Goal: Check status: Check status

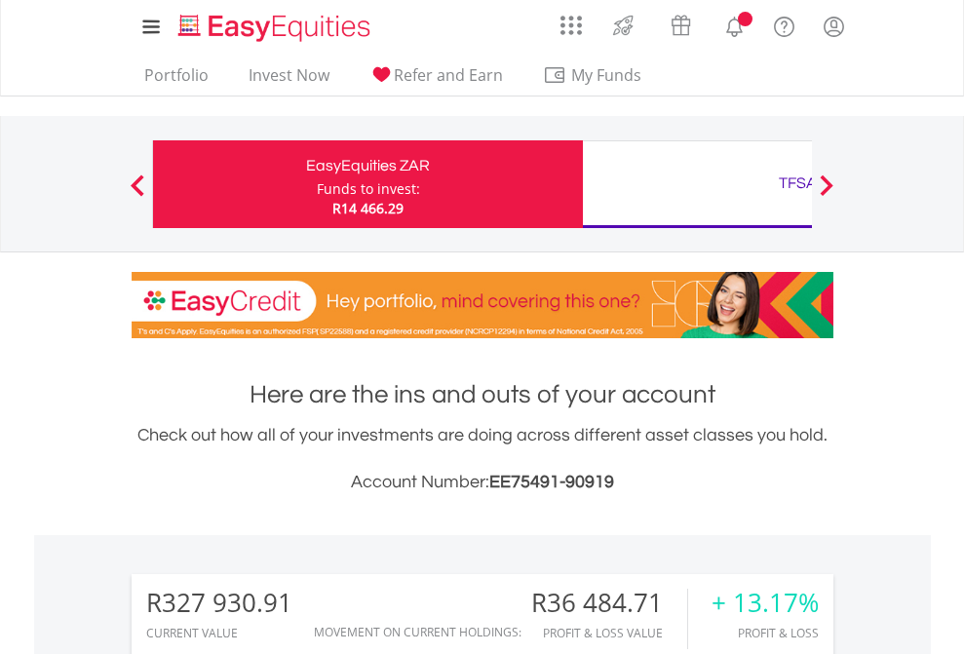
scroll to position [187, 306]
click at [317, 184] on div "Funds to invest:" at bounding box center [368, 188] width 103 height 19
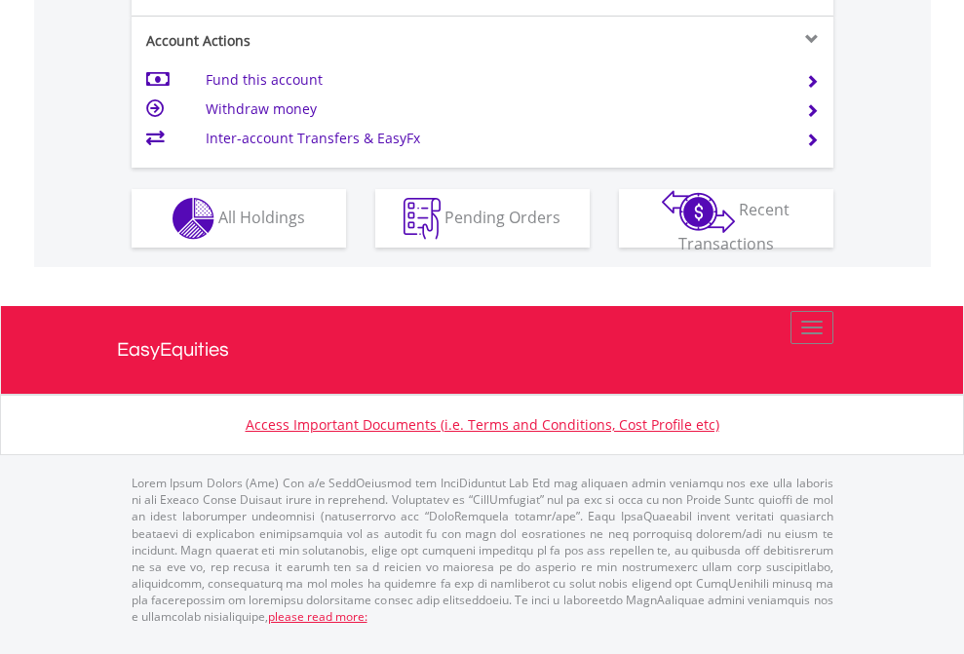
scroll to position [1907, 0]
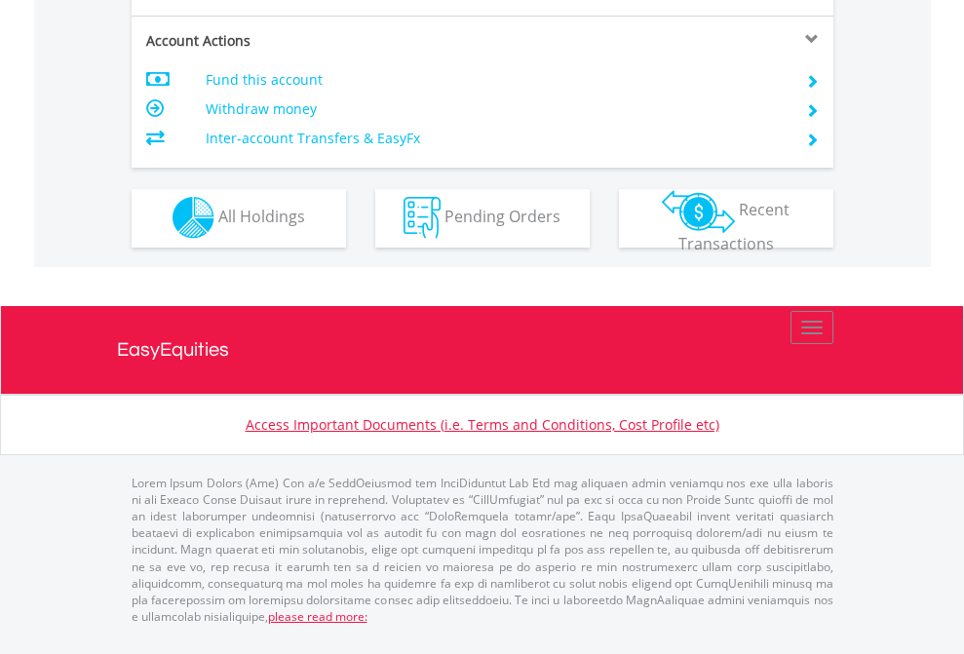
scroll to position [1822, 0]
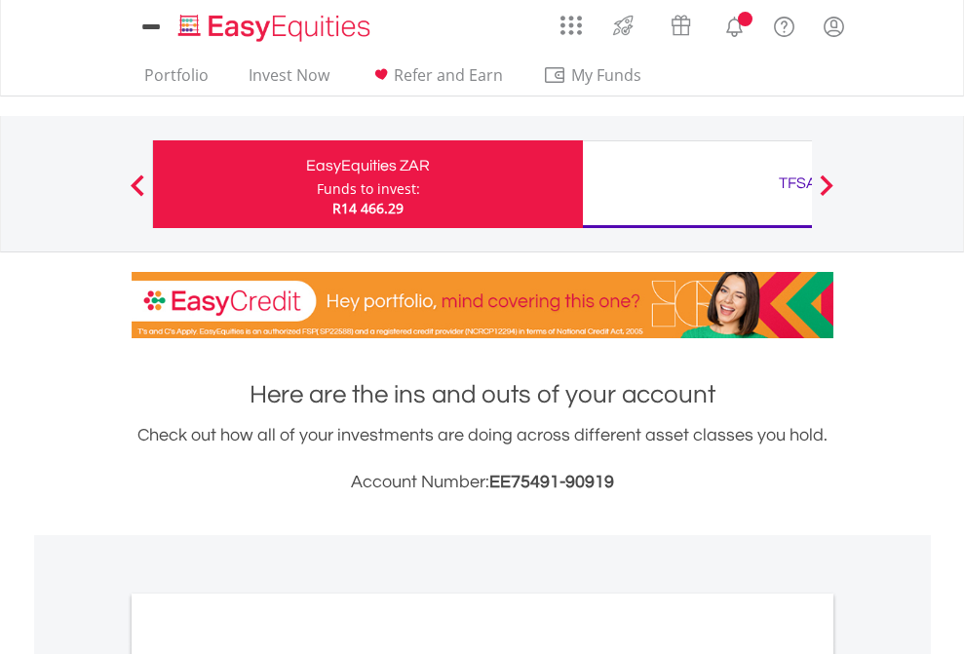
scroll to position [1171, 0]
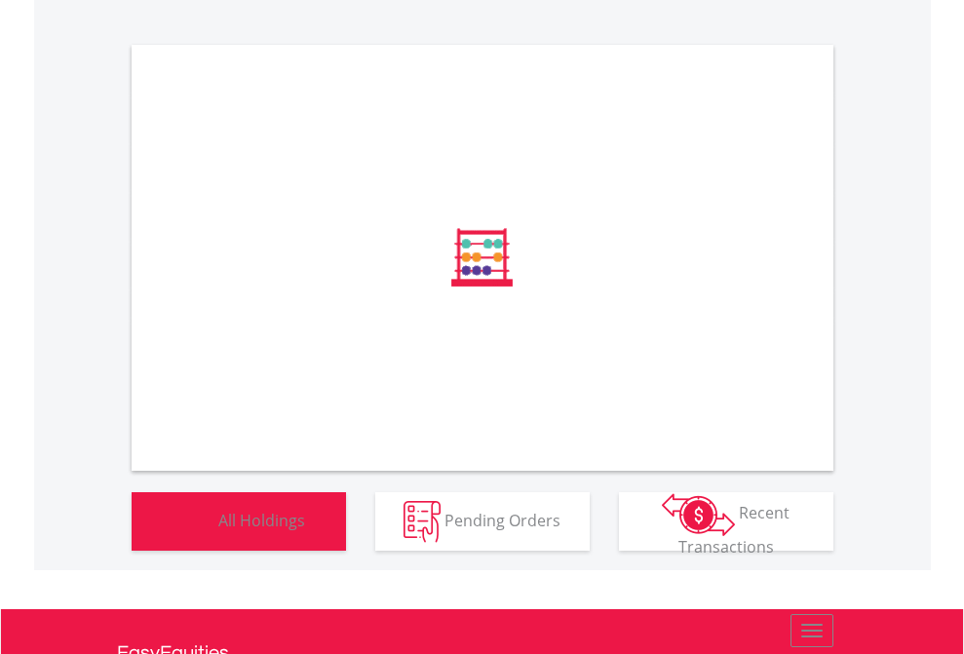
click at [218, 530] on span "All Holdings" at bounding box center [261, 519] width 87 height 21
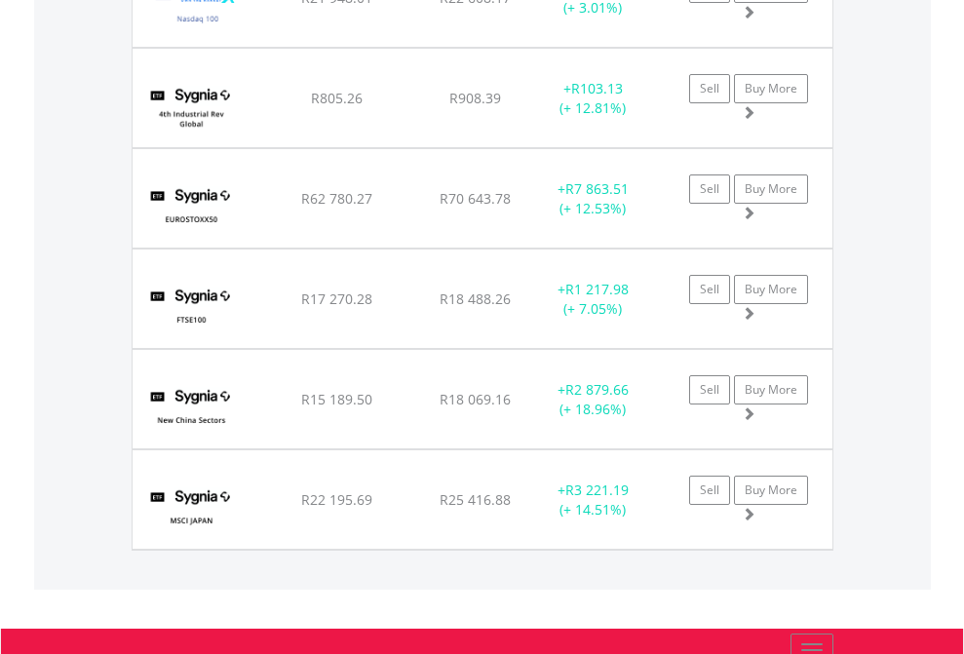
scroll to position [187, 306]
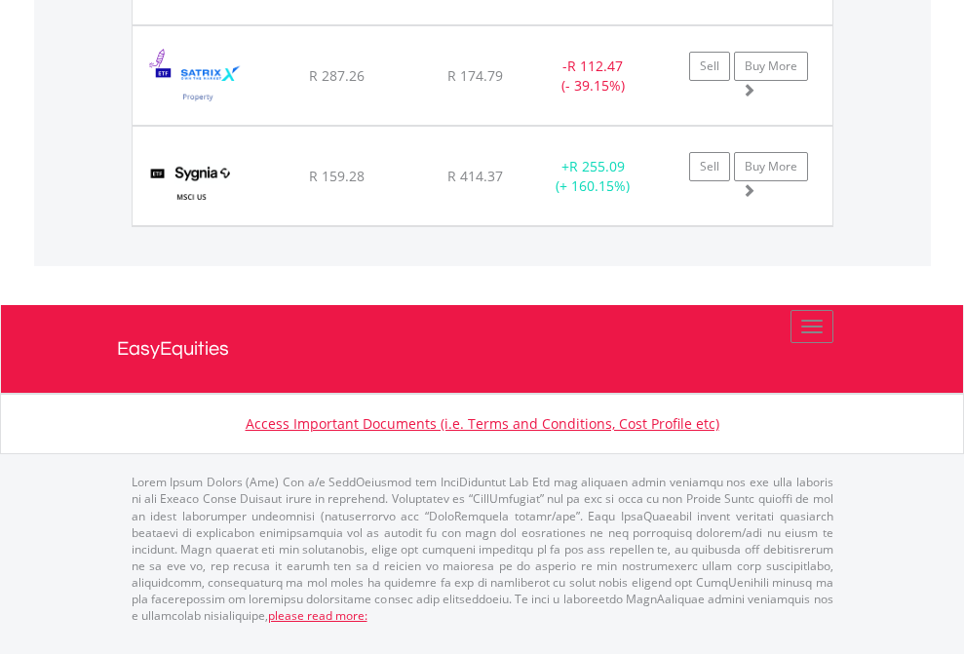
scroll to position [187, 306]
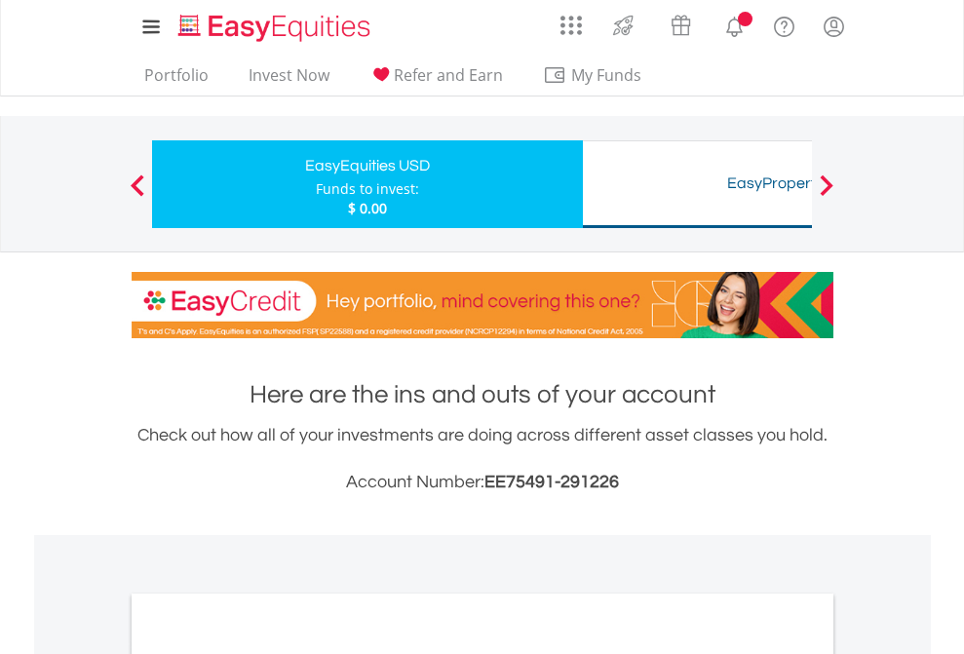
scroll to position [1171, 0]
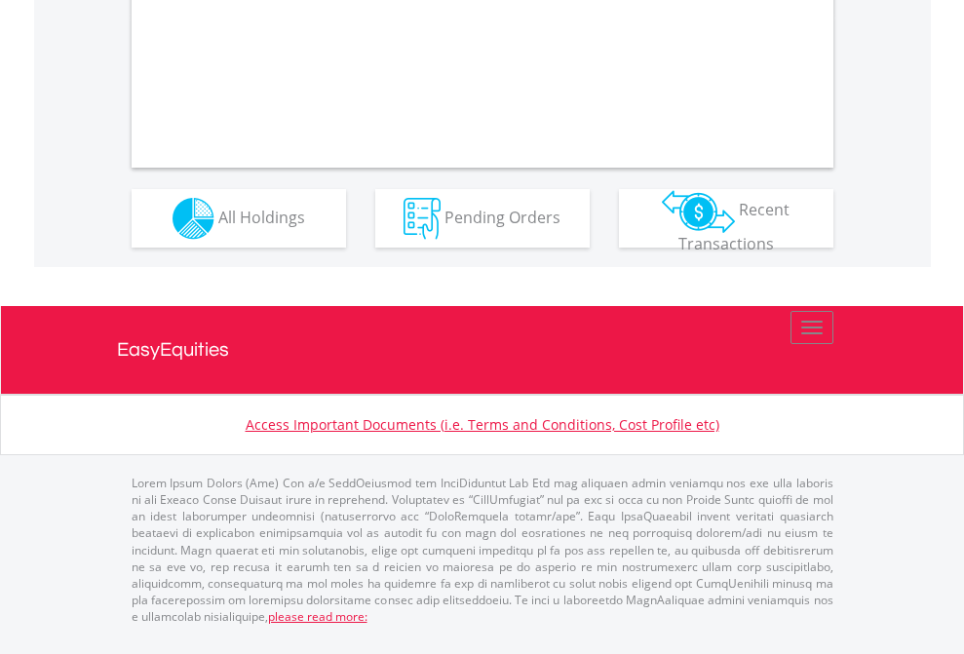
click at [218, 227] on span "All Holdings" at bounding box center [261, 216] width 87 height 21
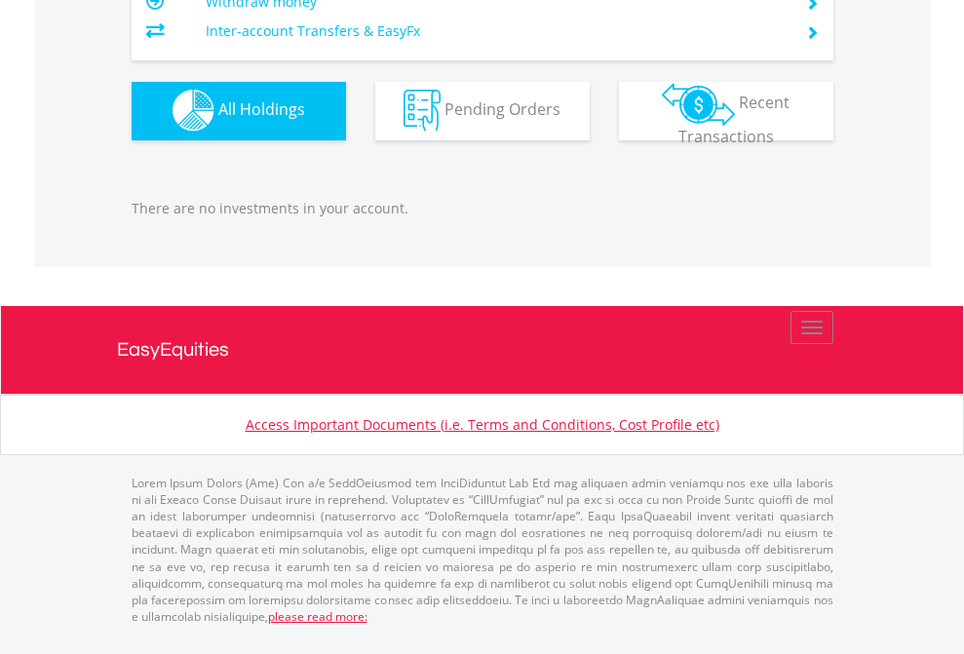
scroll to position [187, 306]
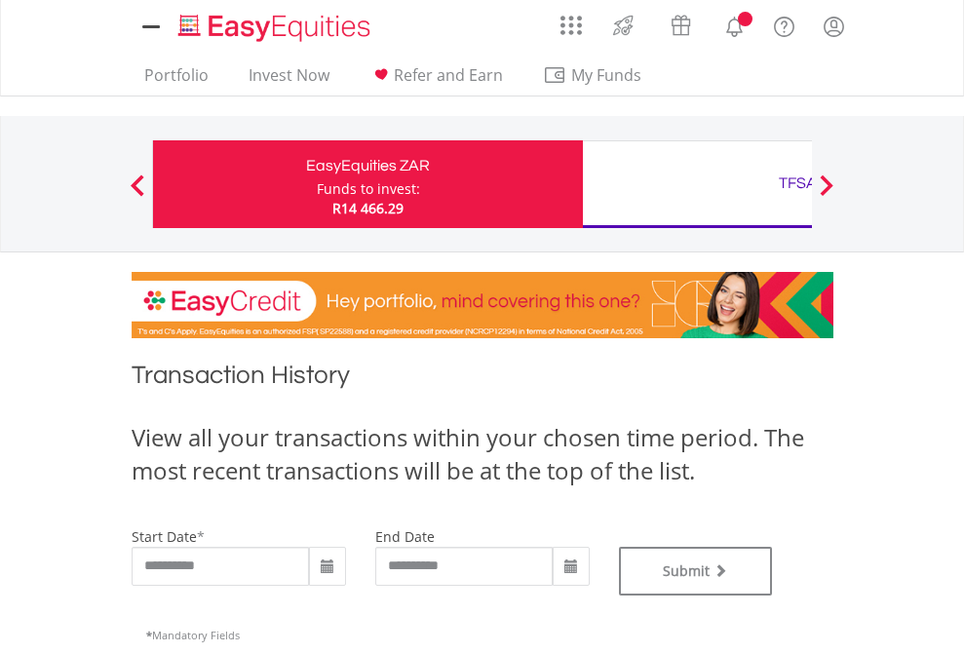
type input "**********"
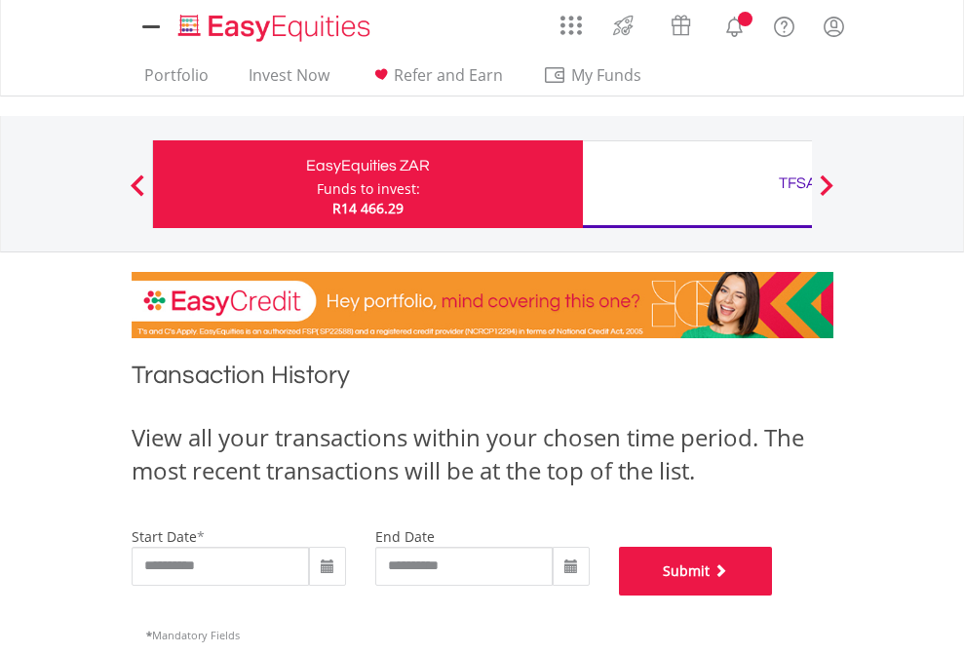
click at [773, 595] on button "Submit" at bounding box center [696, 571] width 154 height 49
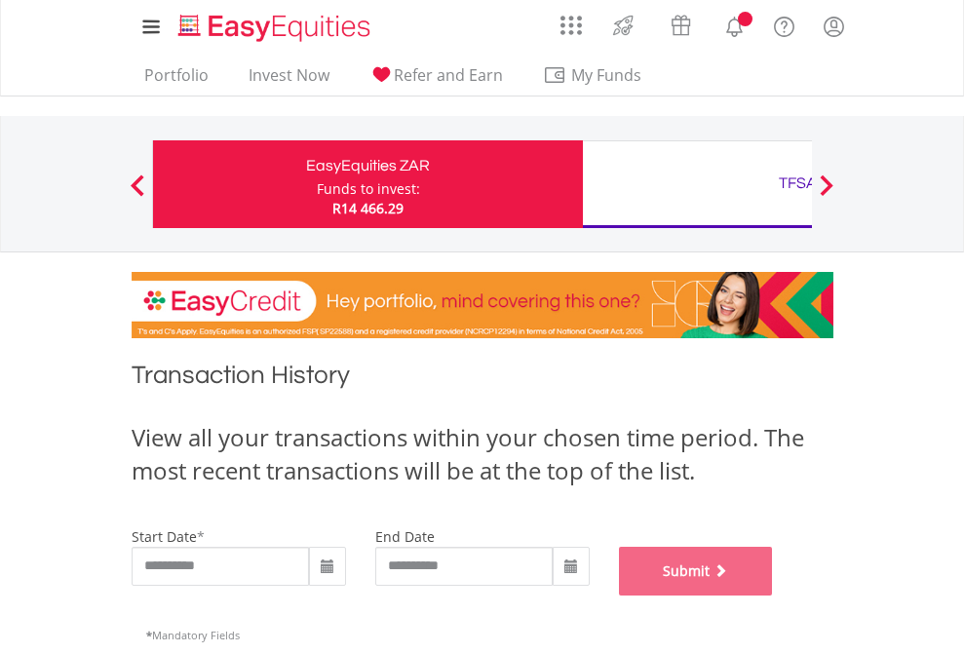
scroll to position [790, 0]
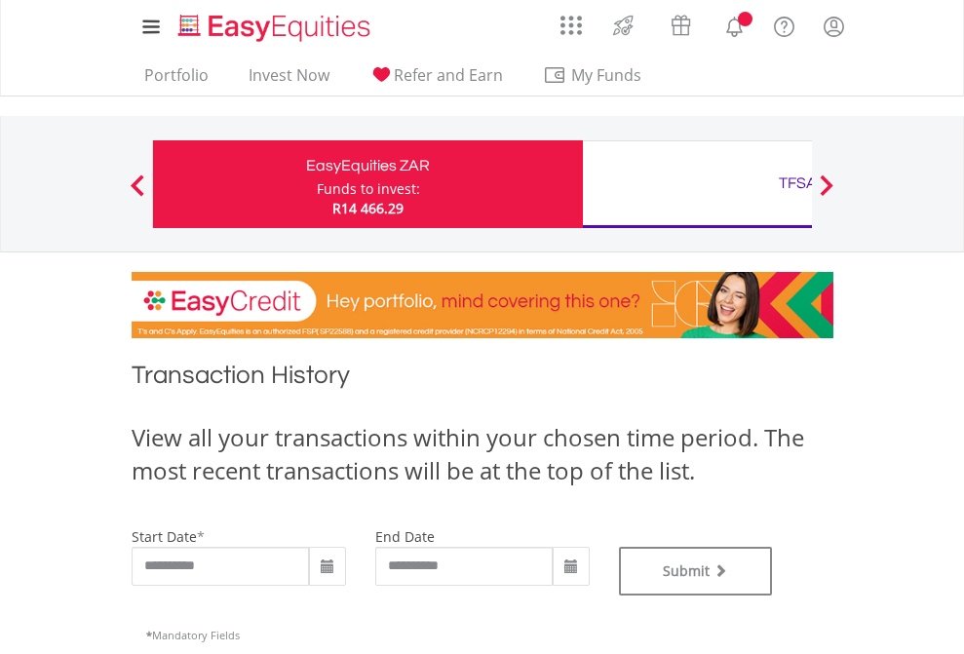
click at [697, 184] on div "TFSA" at bounding box center [797, 183] width 406 height 27
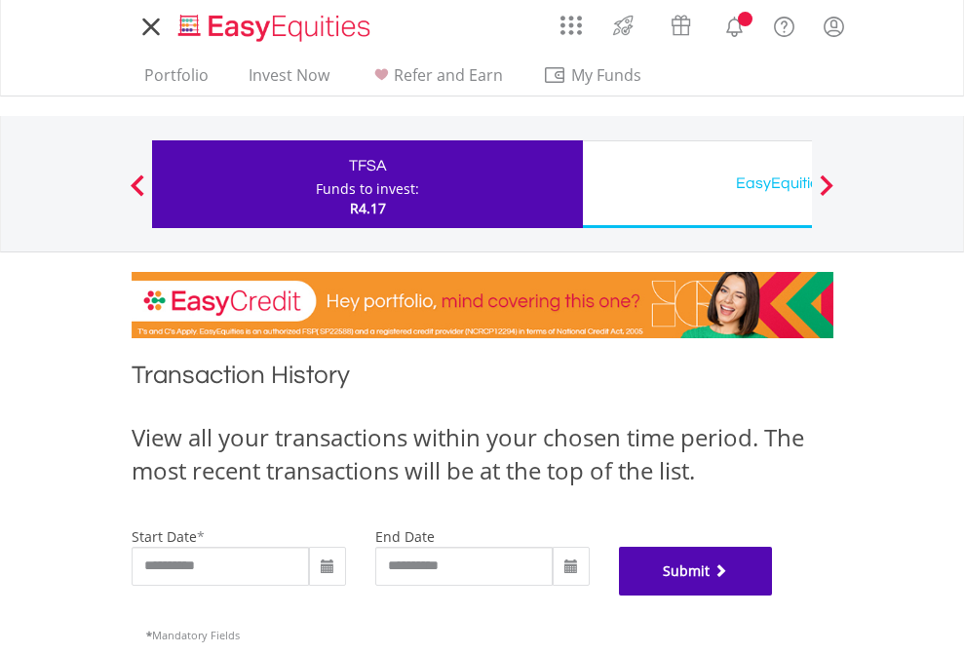
click at [773, 595] on button "Submit" at bounding box center [696, 571] width 154 height 49
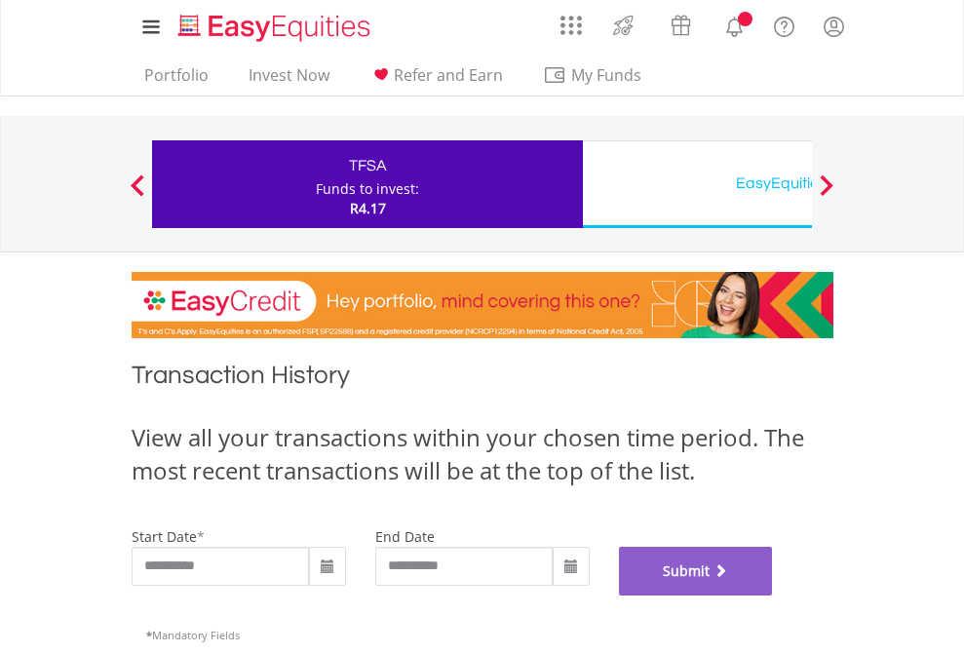
scroll to position [790, 0]
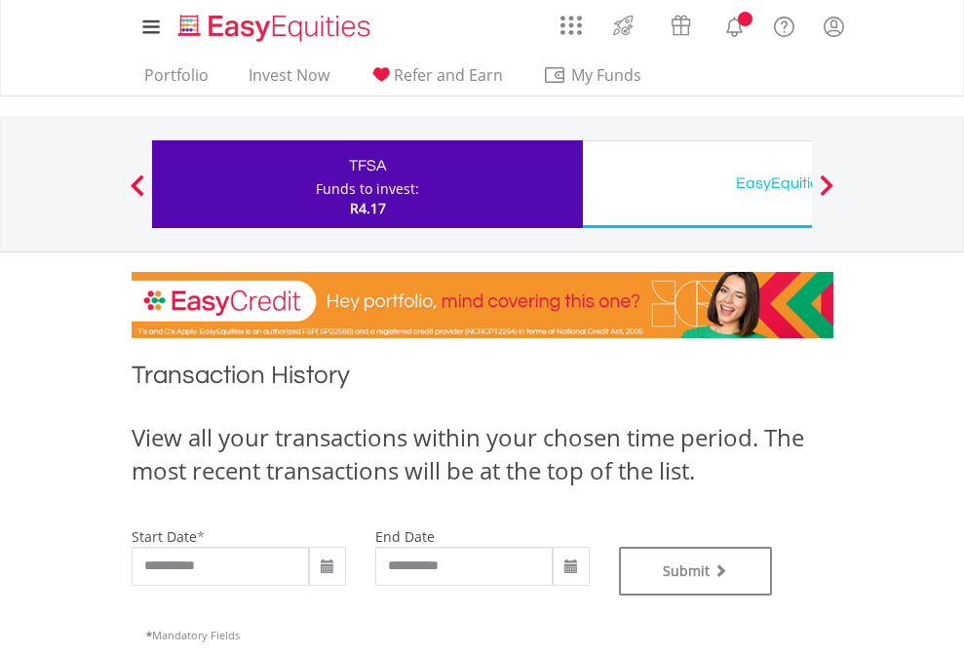
click at [697, 184] on div "EasyEquities USD" at bounding box center [797, 183] width 406 height 27
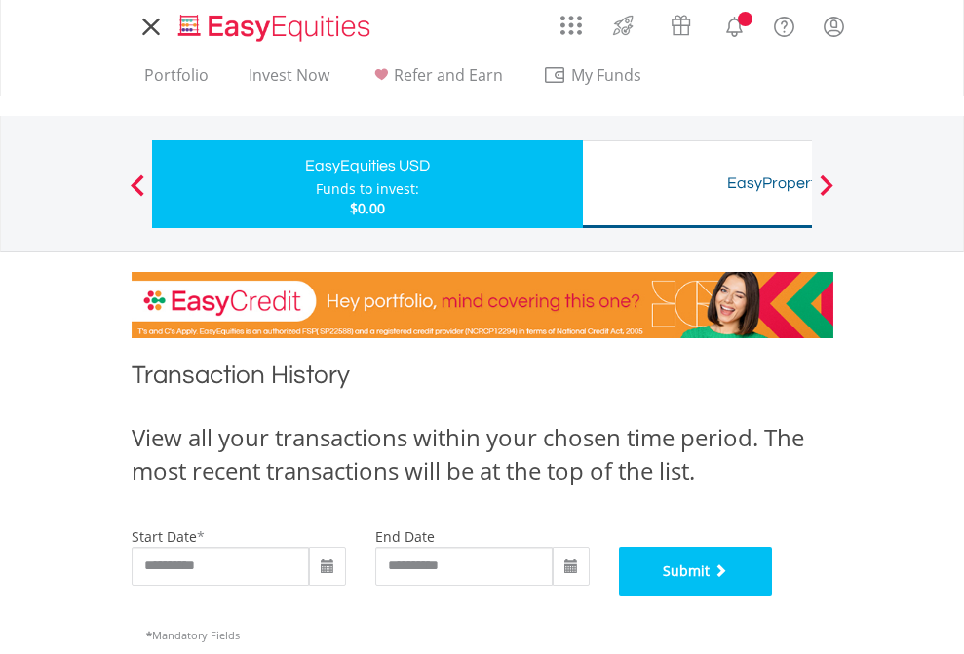
click at [773, 595] on button "Submit" at bounding box center [696, 571] width 154 height 49
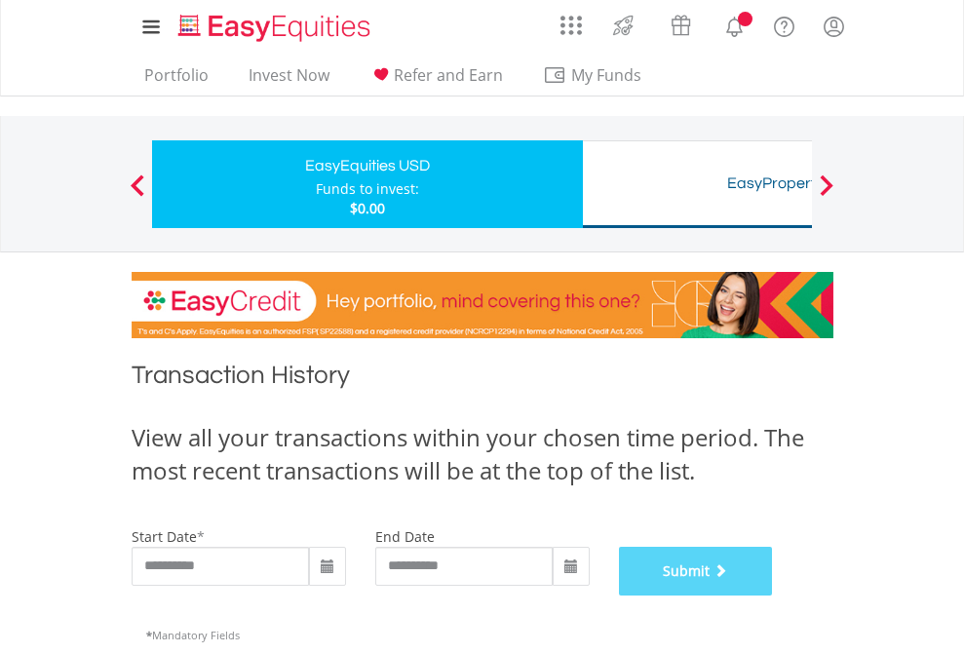
scroll to position [790, 0]
